Goal: Information Seeking & Learning: Learn about a topic

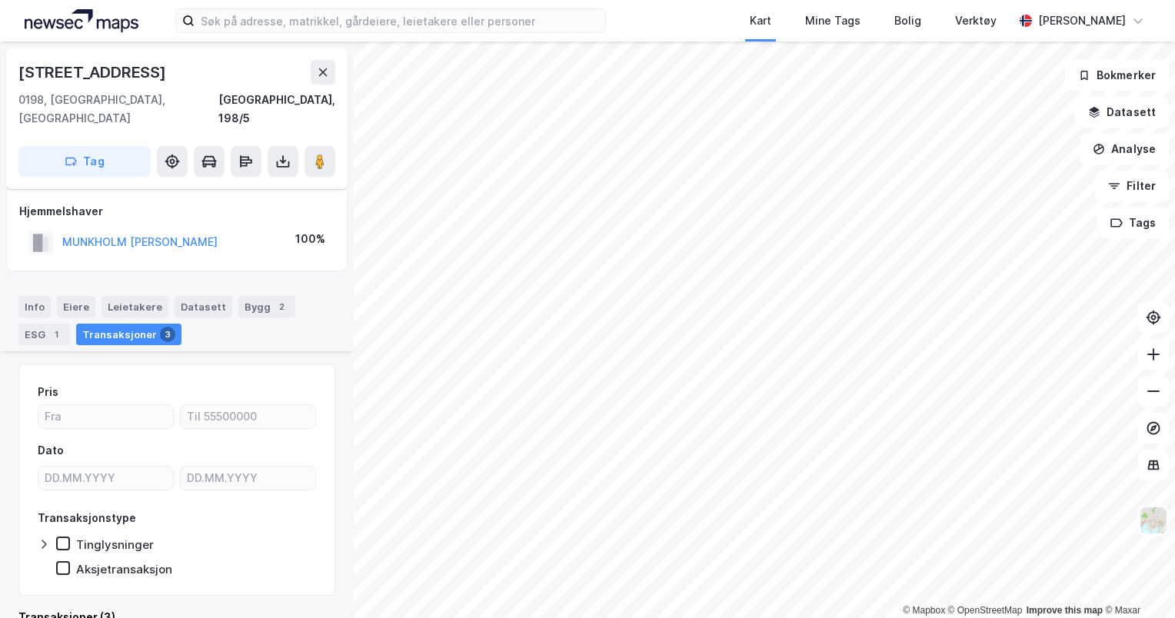
scroll to position [344, 0]
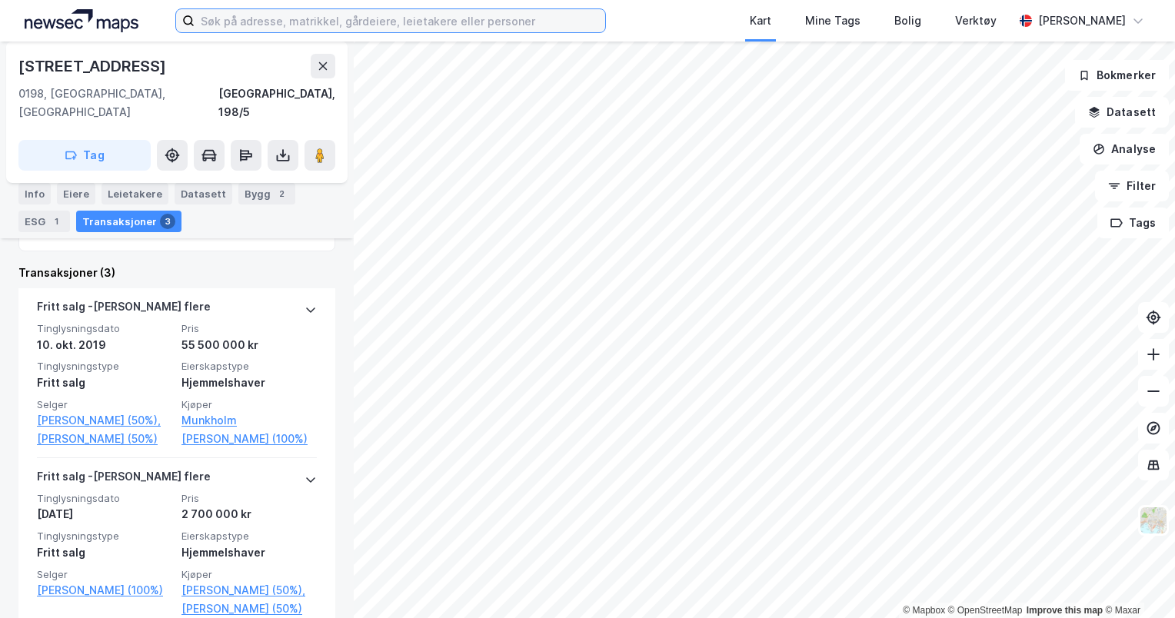
click at [331, 27] on input at bounding box center [400, 20] width 411 height 23
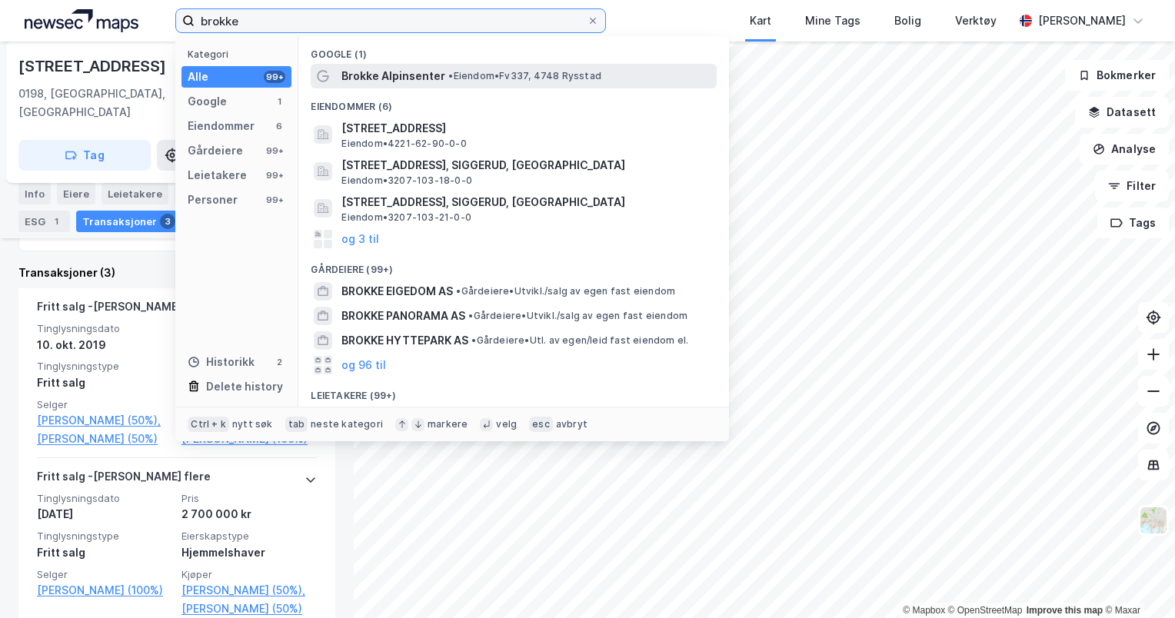
type input "brokke"
click at [457, 77] on span "• Eiendom • Fv337, 4748 [GEOGRAPHIC_DATA]" at bounding box center [524, 76] width 153 height 12
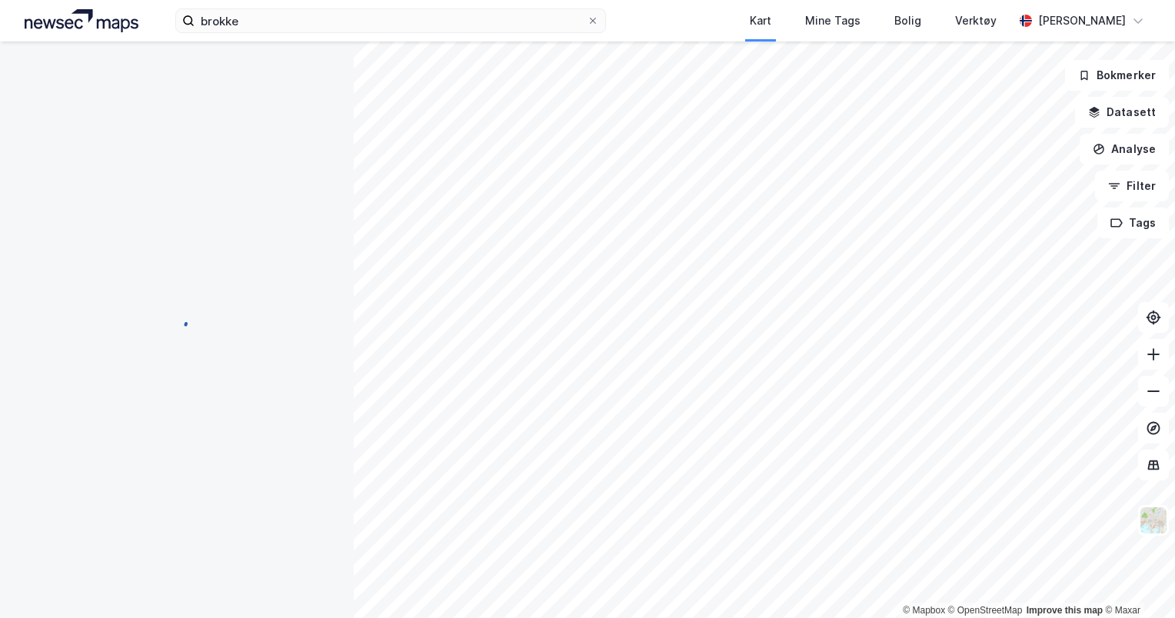
scroll to position [51, 0]
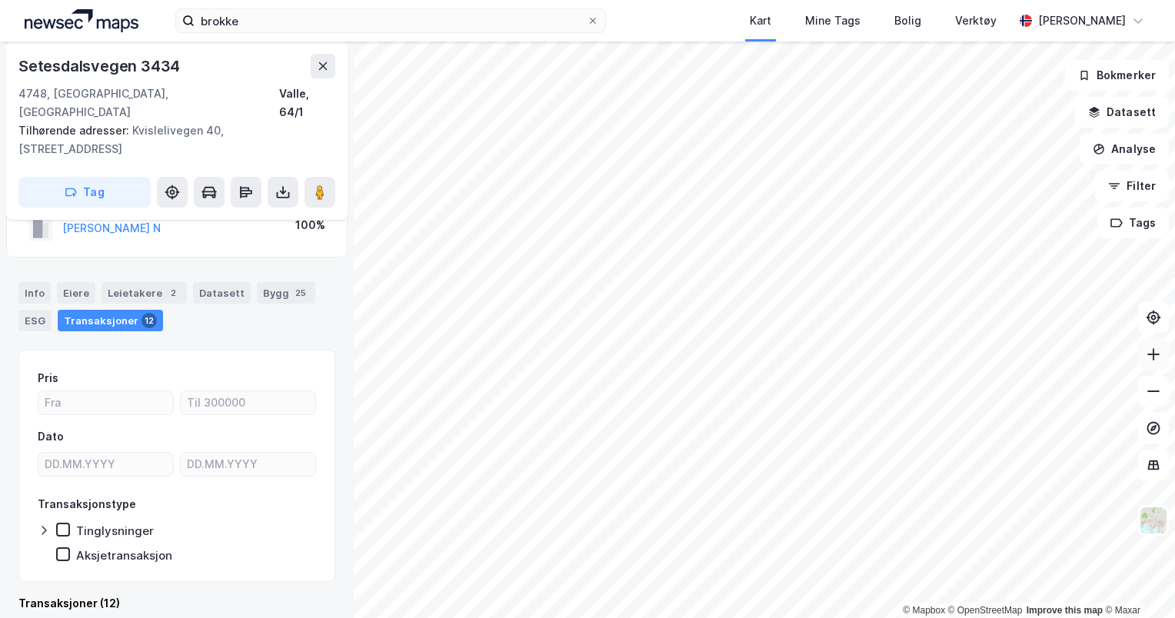
click at [1159, 356] on icon at bounding box center [1153, 354] width 15 height 15
click at [1163, 360] on button at bounding box center [1153, 354] width 31 height 31
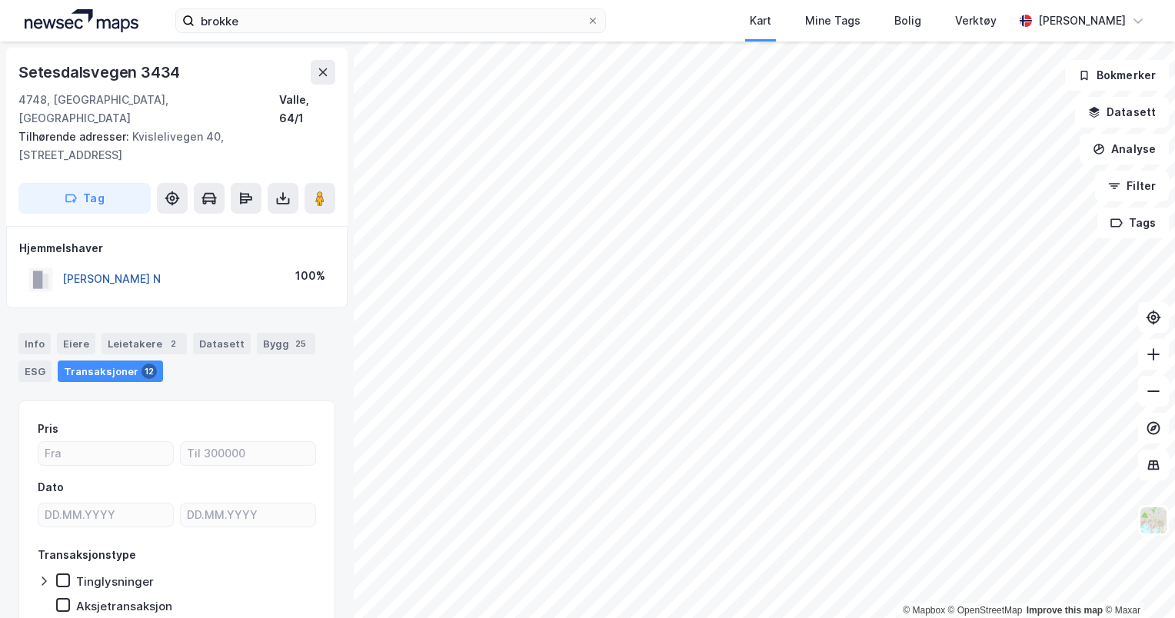
click at [0, 0] on button "[PERSON_NAME] N" at bounding box center [0, 0] width 0 height 0
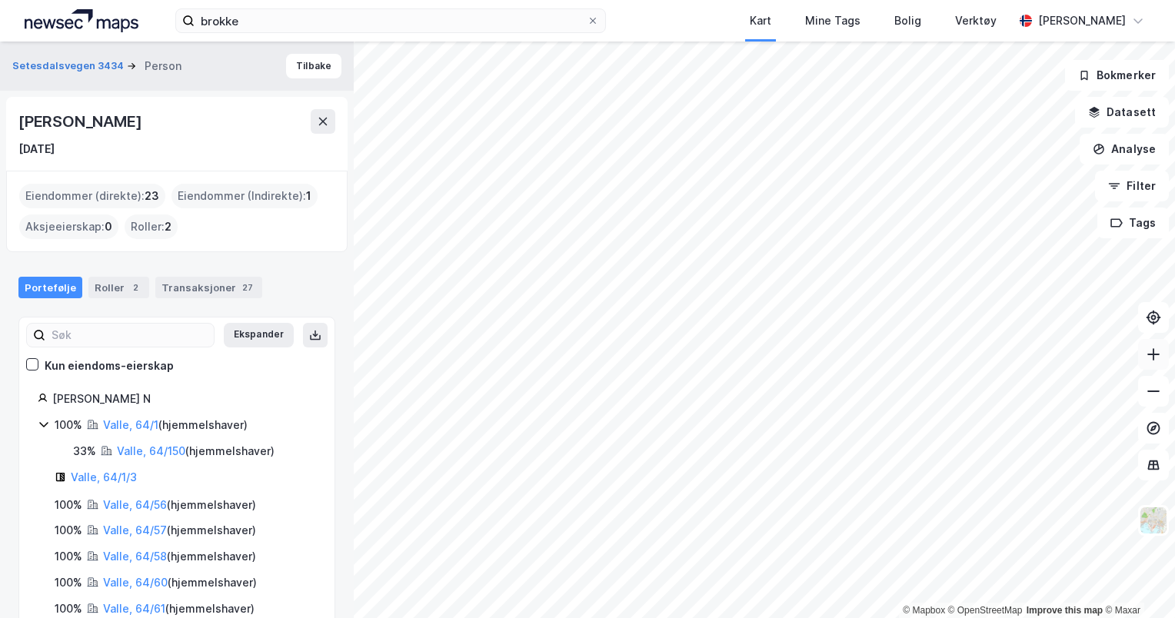
click at [1165, 348] on button at bounding box center [1153, 354] width 31 height 31
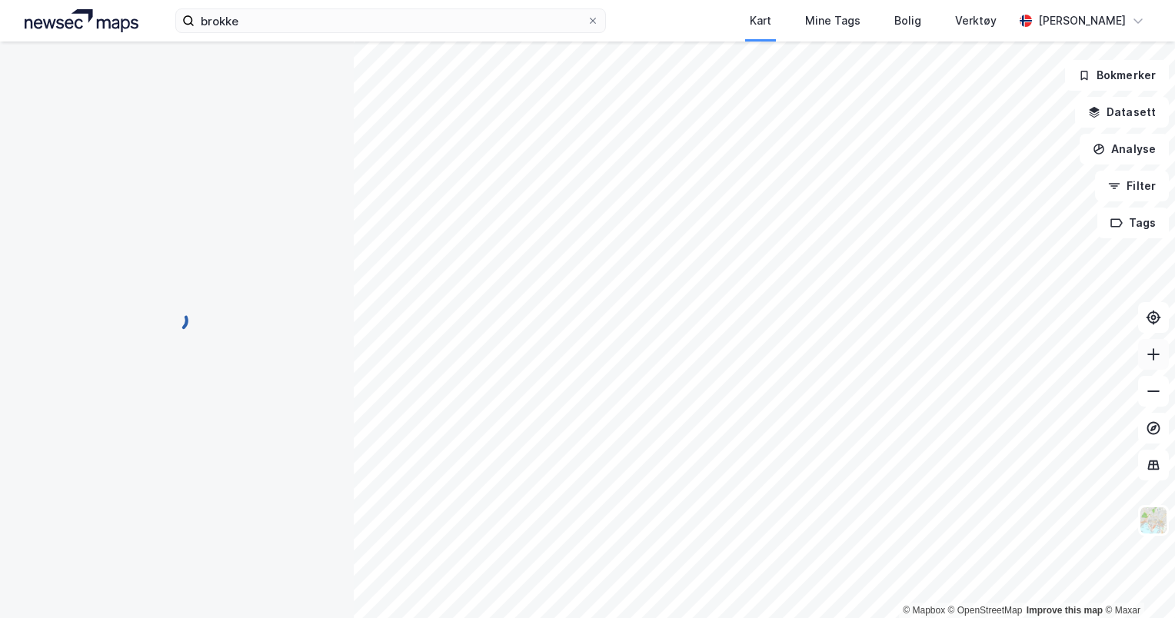
scroll to position [14, 0]
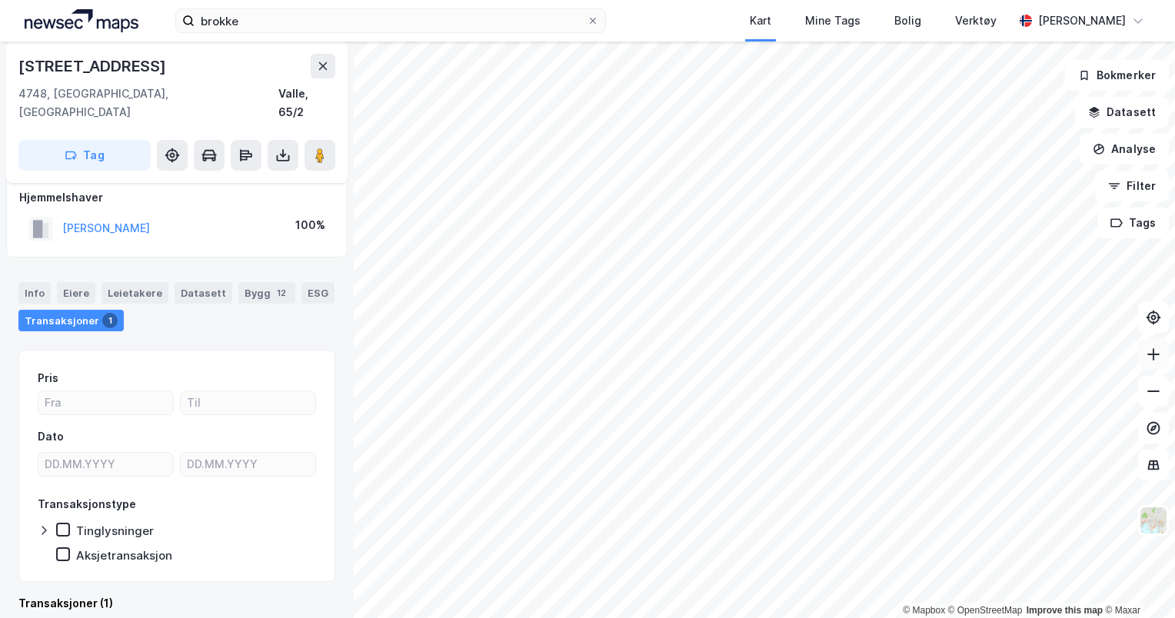
click at [1153, 361] on icon at bounding box center [1153, 354] width 15 height 15
click at [1174, 260] on html "brokke Kart Mine Tags Bolig Verktøy [PERSON_NAME] © Mapbox © OpenStreetMap Impr…" at bounding box center [587, 309] width 1175 height 618
click at [1155, 351] on icon at bounding box center [1153, 354] width 15 height 15
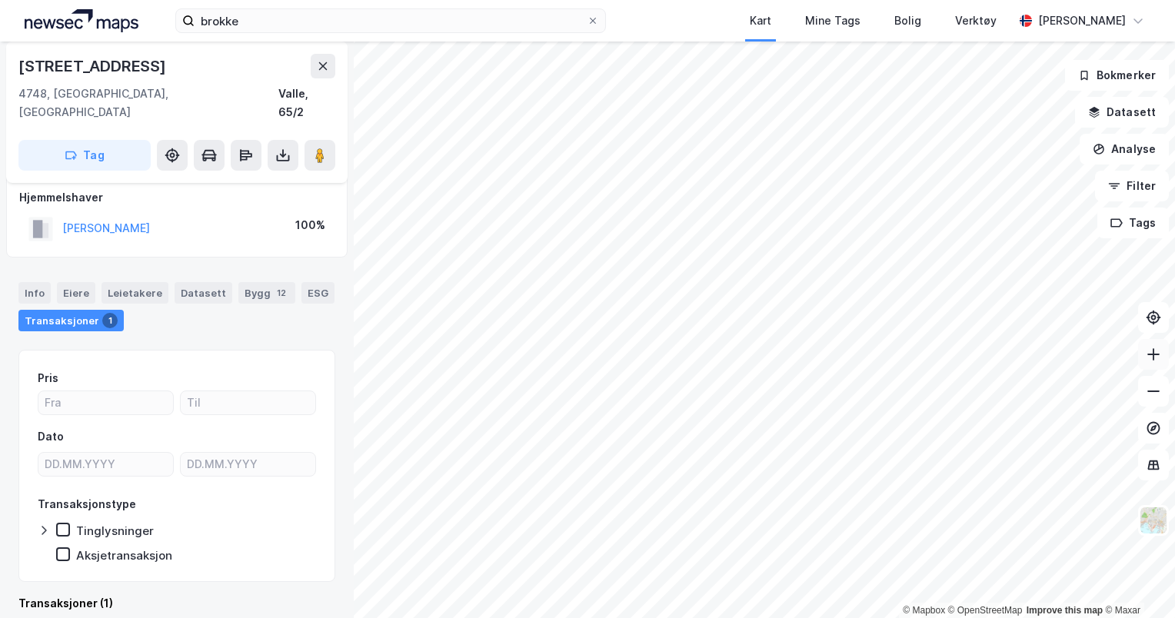
click at [1151, 351] on icon at bounding box center [1153, 354] width 15 height 15
